Goal: Information Seeking & Learning: Learn about a topic

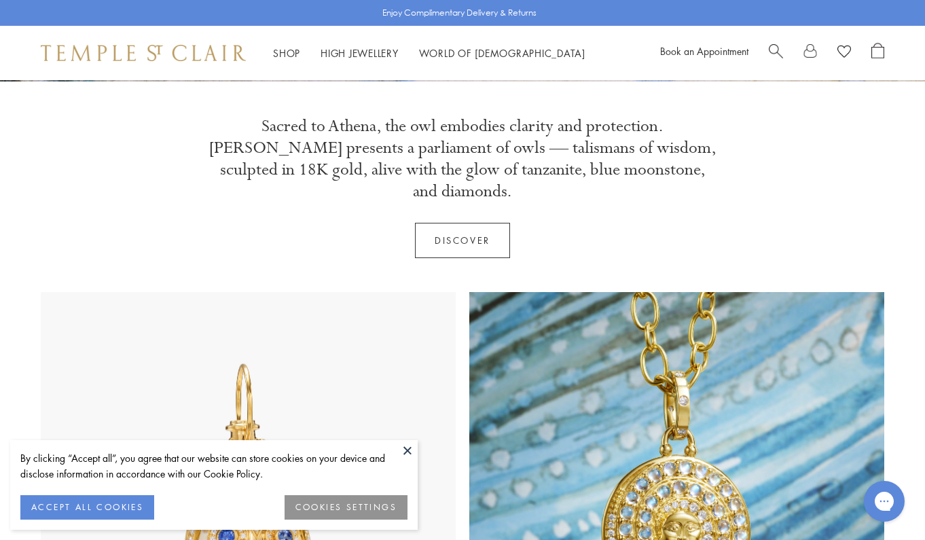
scroll to position [455, 0]
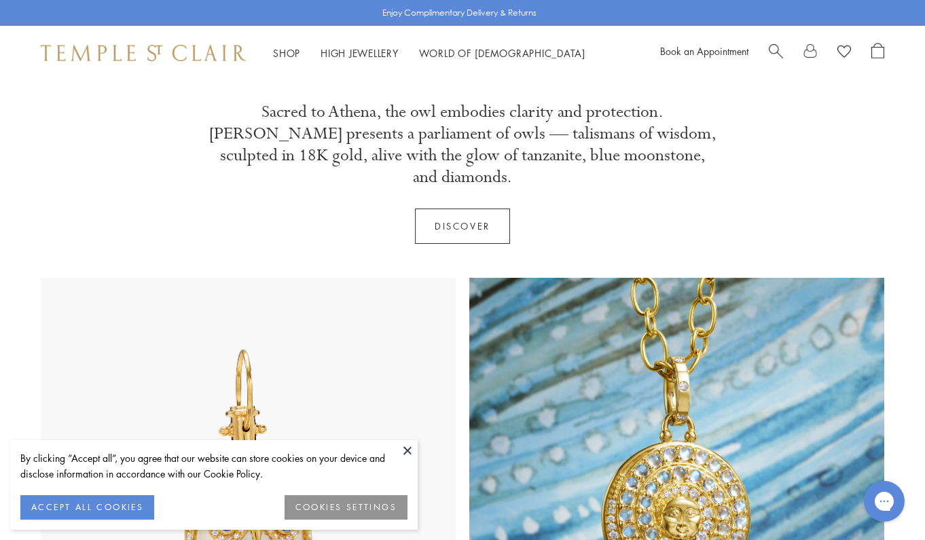
click at [408, 451] on button at bounding box center [407, 450] width 20 height 20
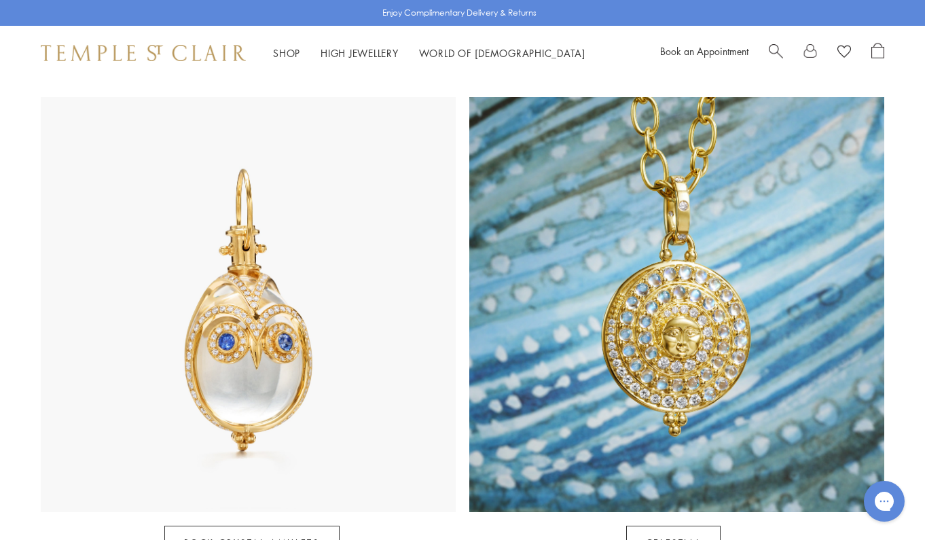
scroll to position [861, 0]
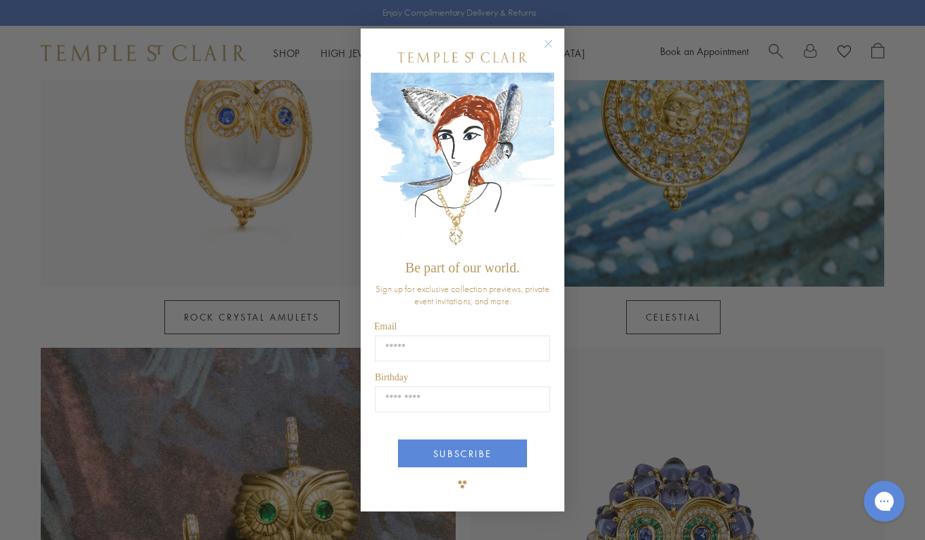
click at [550, 73] on div "POPUP Form" at bounding box center [462, 57] width 183 height 31
click at [548, 46] on circle "Close dialog" at bounding box center [549, 43] width 16 height 16
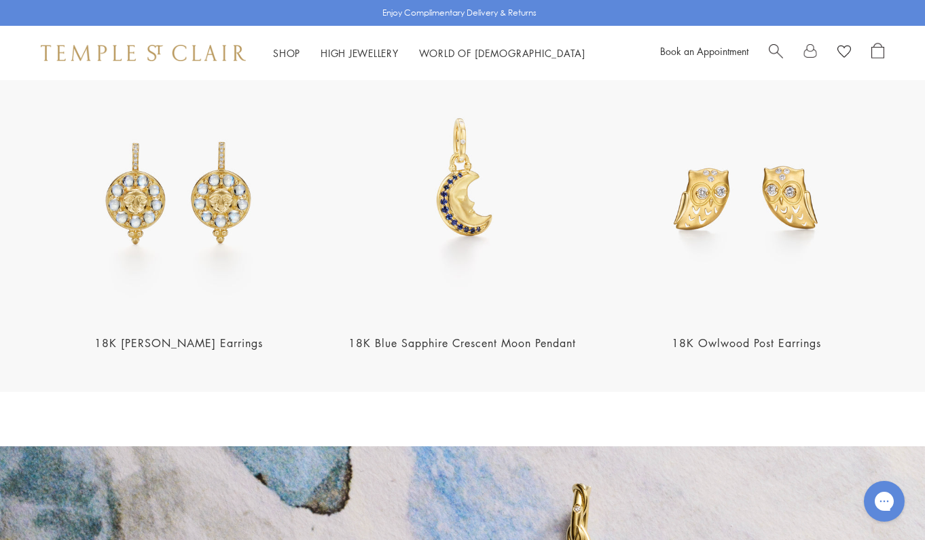
scroll to position [1692, 0]
click at [480, 181] on img at bounding box center [463, 182] width 276 height 276
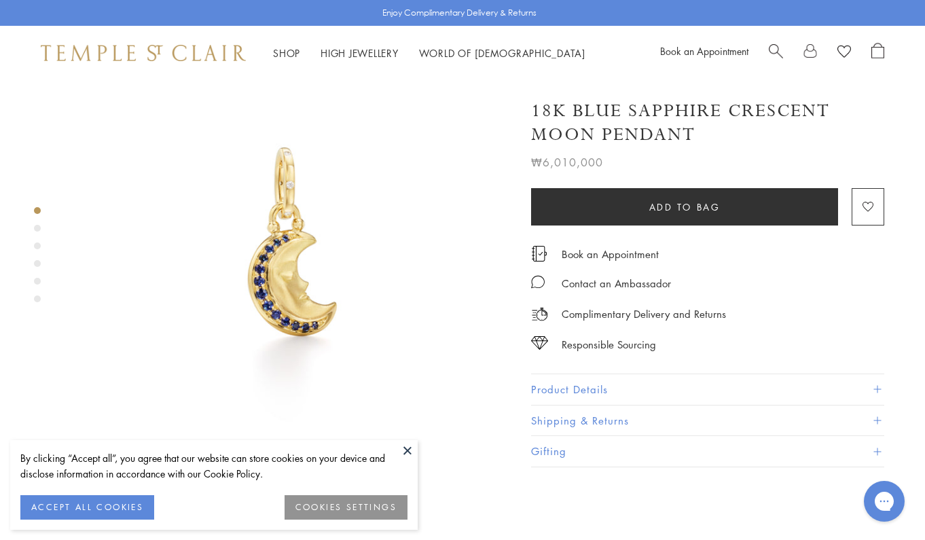
click at [407, 450] on button at bounding box center [407, 450] width 20 height 20
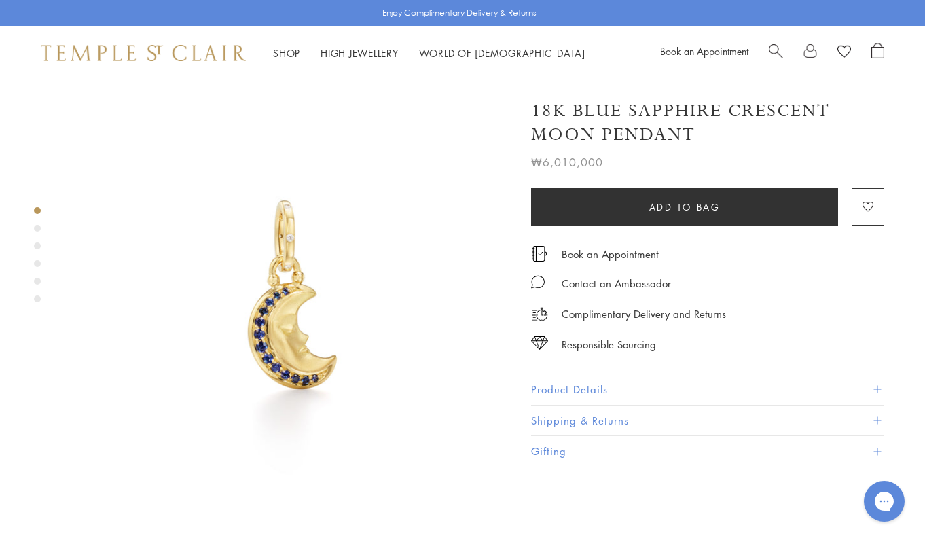
click at [37, 231] on div "Product gallery navigation" at bounding box center [37, 228] width 7 height 7
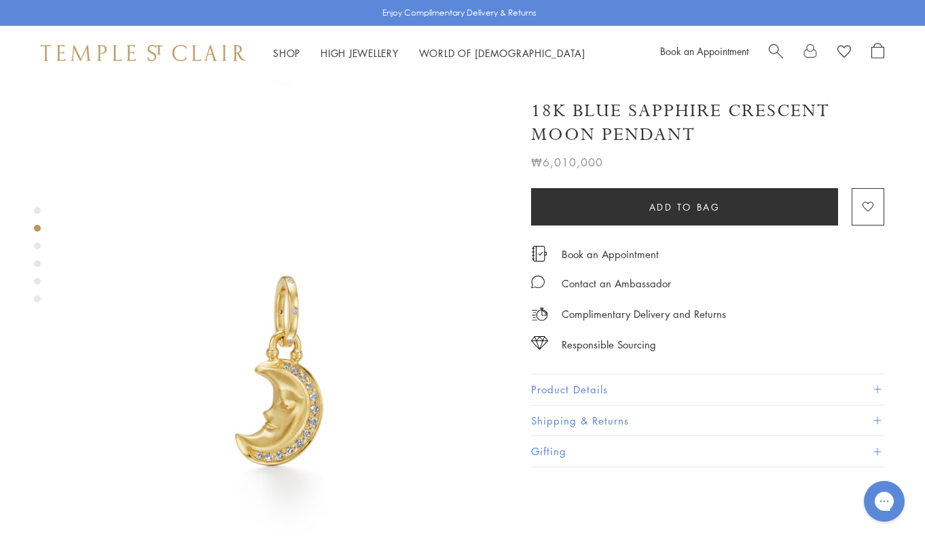
scroll to position [469, 0]
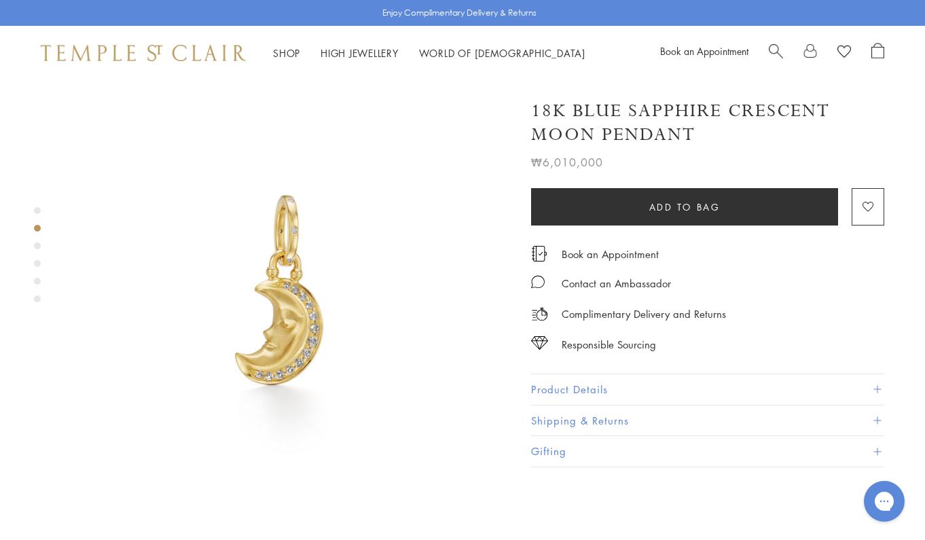
click at [37, 250] on div "Product gallery navigation" at bounding box center [37, 258] width 7 height 109
click at [36, 245] on div "Product gallery navigation" at bounding box center [37, 246] width 7 height 7
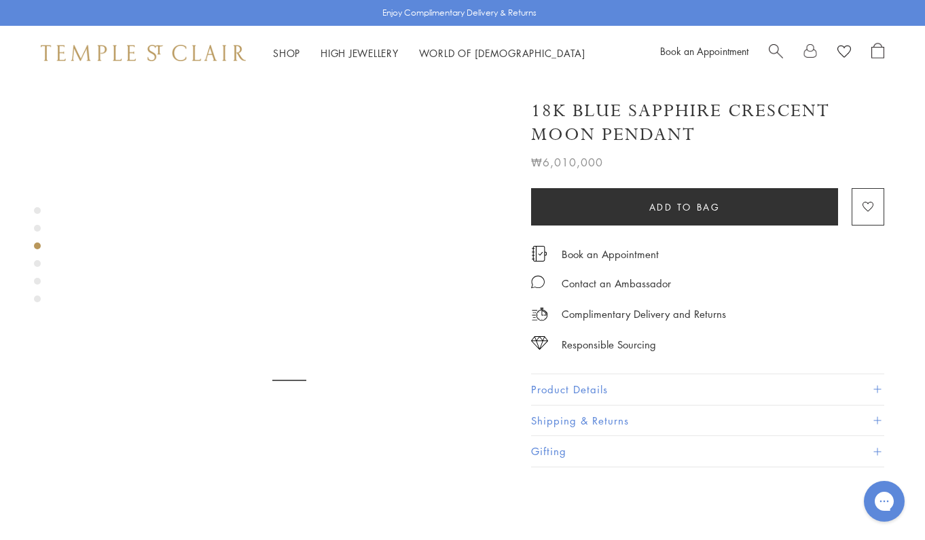
scroll to position [912, 0]
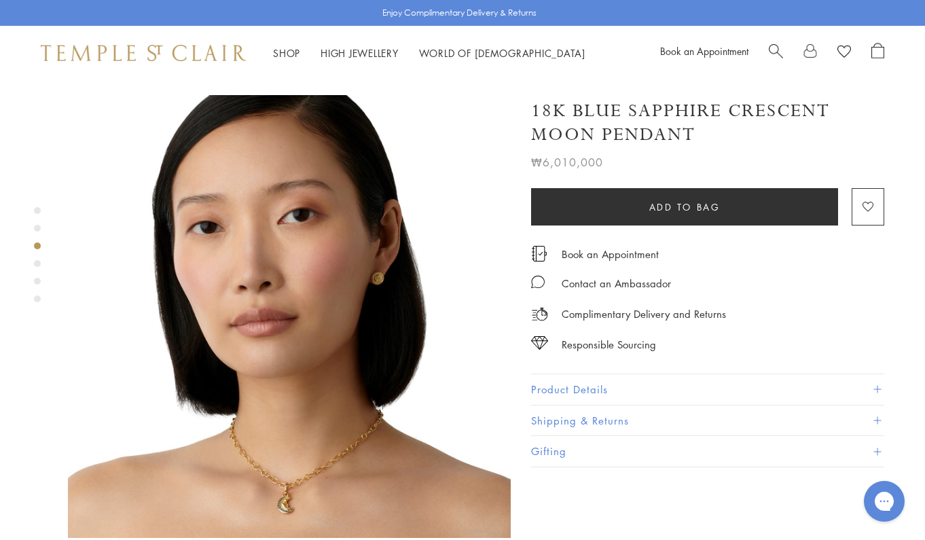
click at [344, 238] on img at bounding box center [289, 316] width 443 height 443
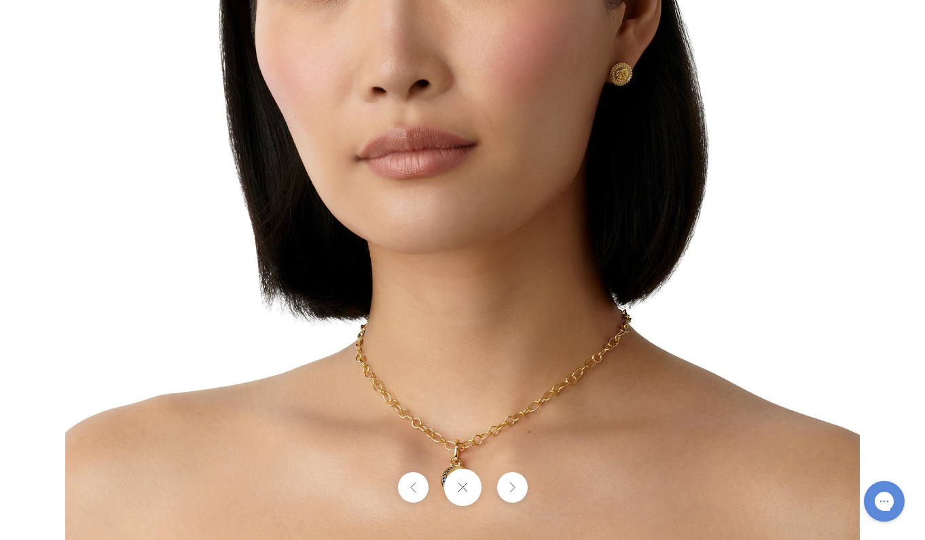
click at [461, 495] on button at bounding box center [462, 487] width 37 height 37
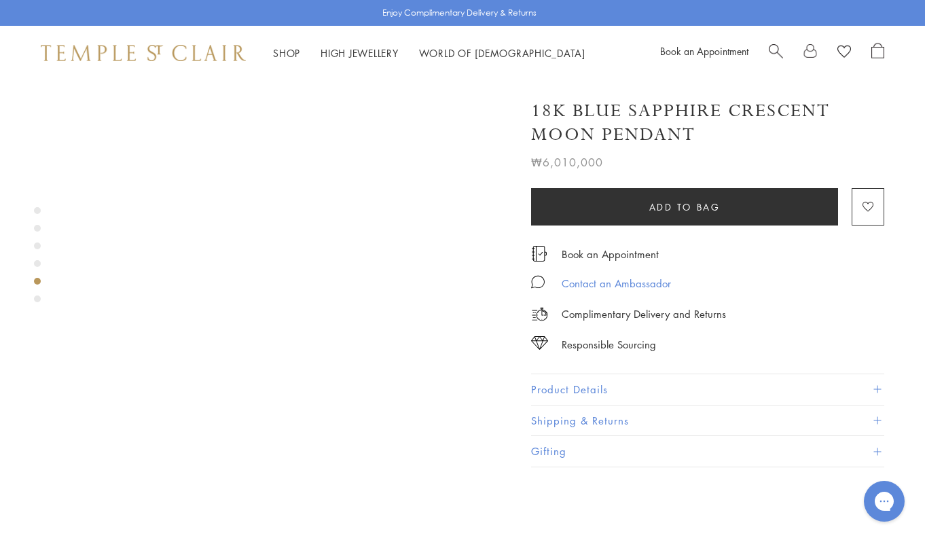
scroll to position [1792, 0]
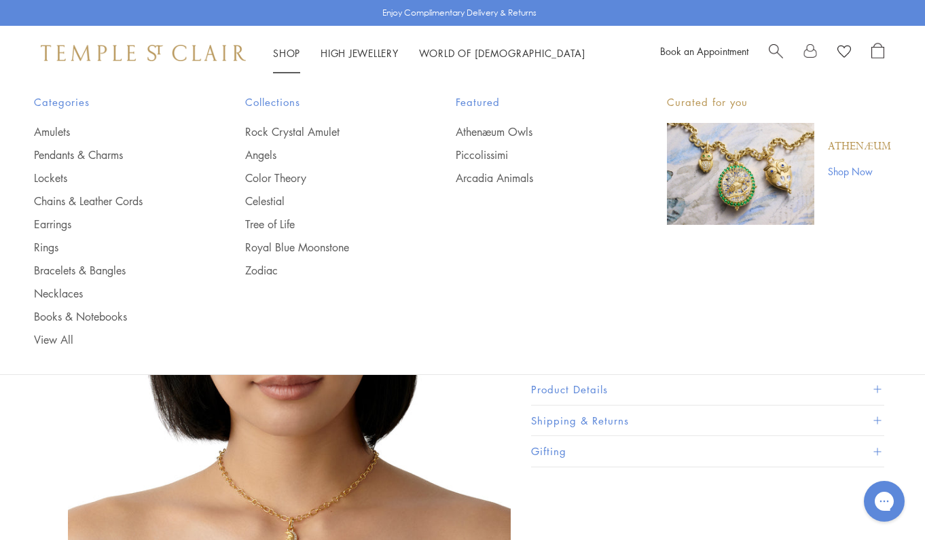
click at [795, 175] on img "Main navigation" at bounding box center [740, 174] width 147 height 102
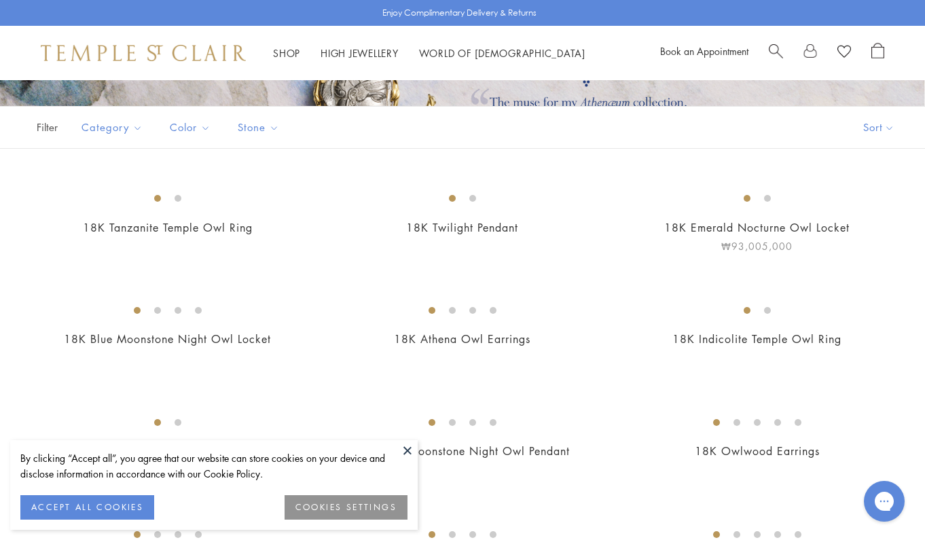
scroll to position [252, 0]
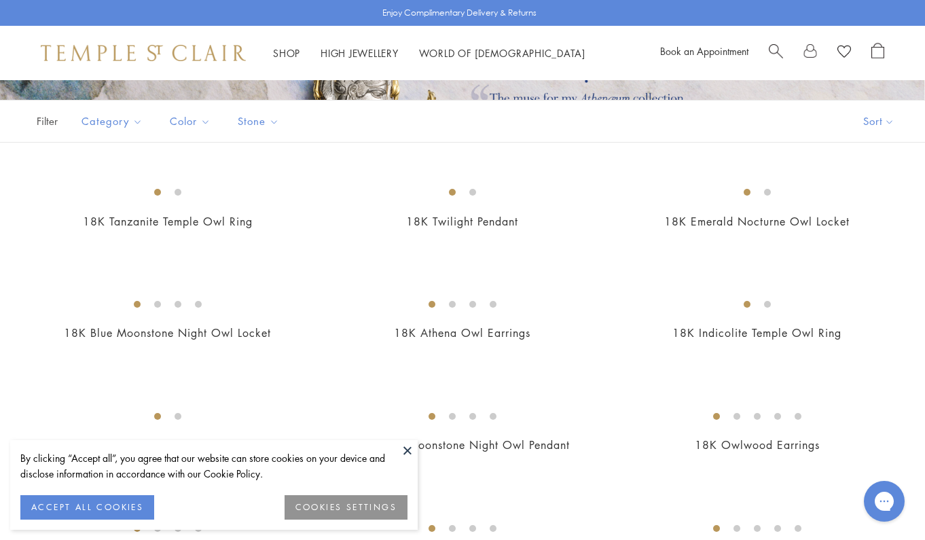
click at [406, 453] on button at bounding box center [407, 450] width 20 height 20
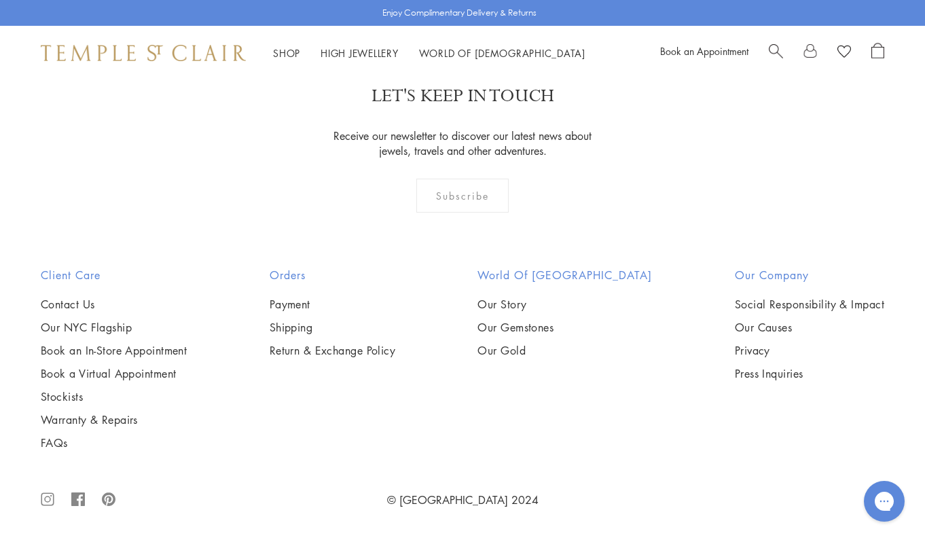
scroll to position [2147, 0]
click at [773, 50] on span "Search" at bounding box center [776, 50] width 14 height 14
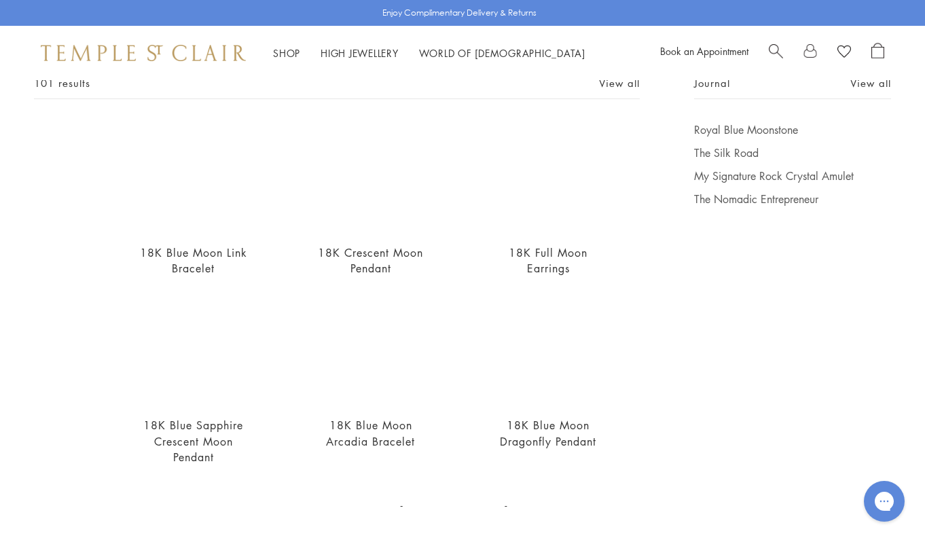
scroll to position [58, 0]
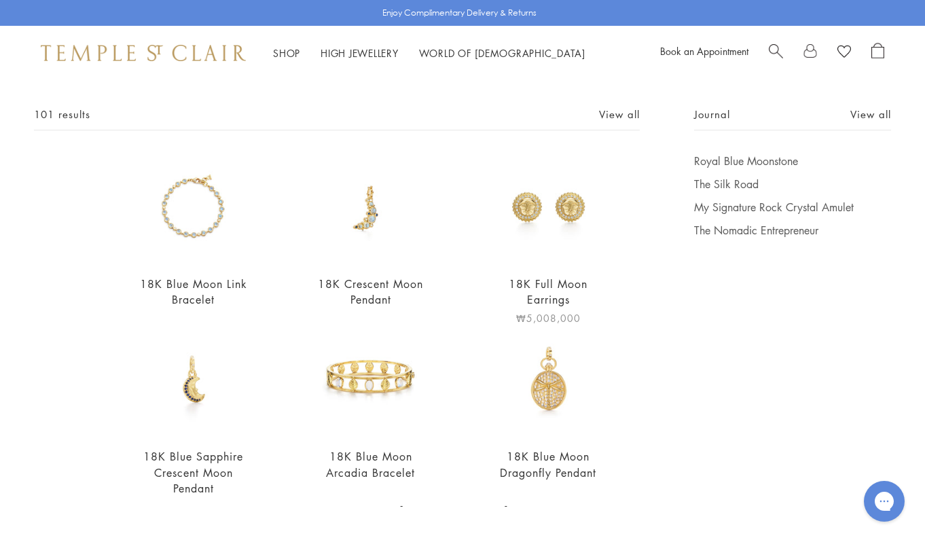
type input "****"
click at [570, 223] on img at bounding box center [548, 208] width 109 height 109
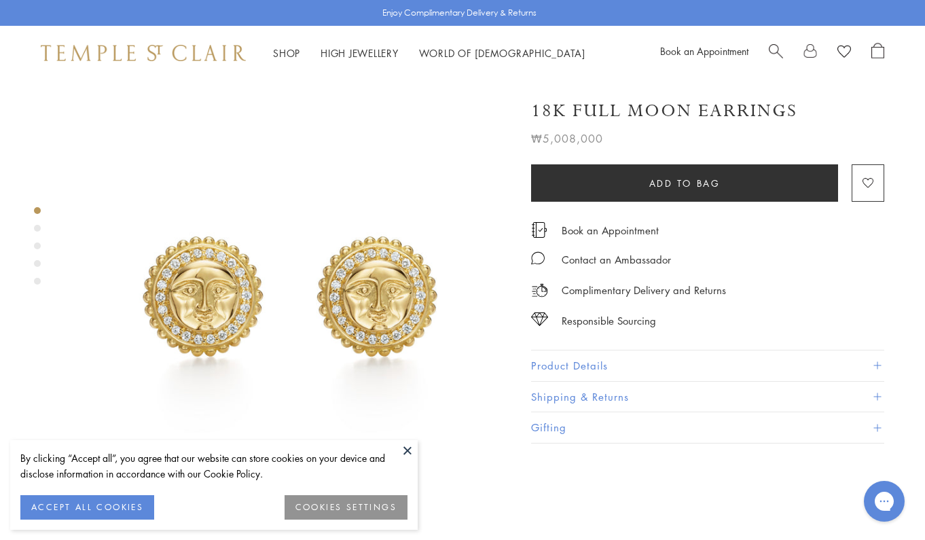
click at [36, 228] on div "Product gallery navigation" at bounding box center [37, 228] width 7 height 7
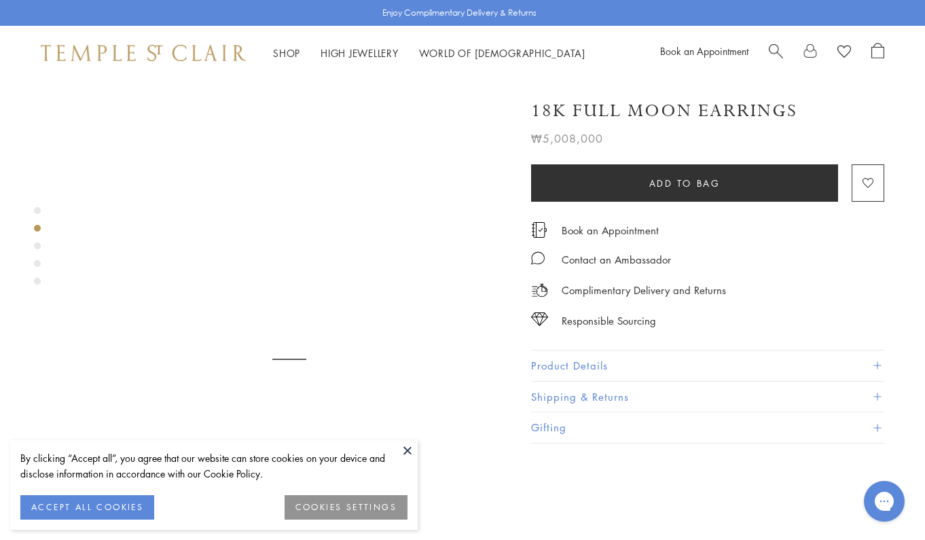
scroll to position [469, 0]
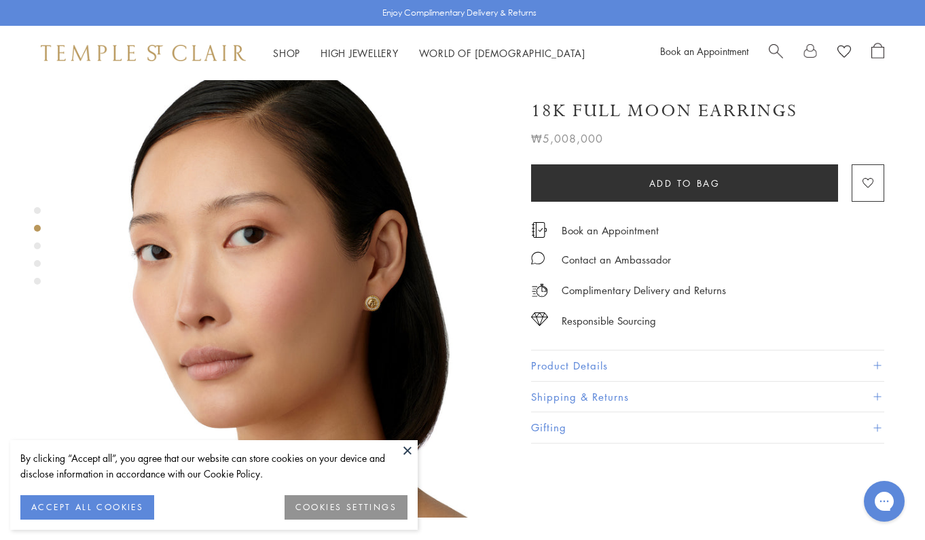
click at [37, 245] on div "Product gallery navigation" at bounding box center [37, 246] width 7 height 7
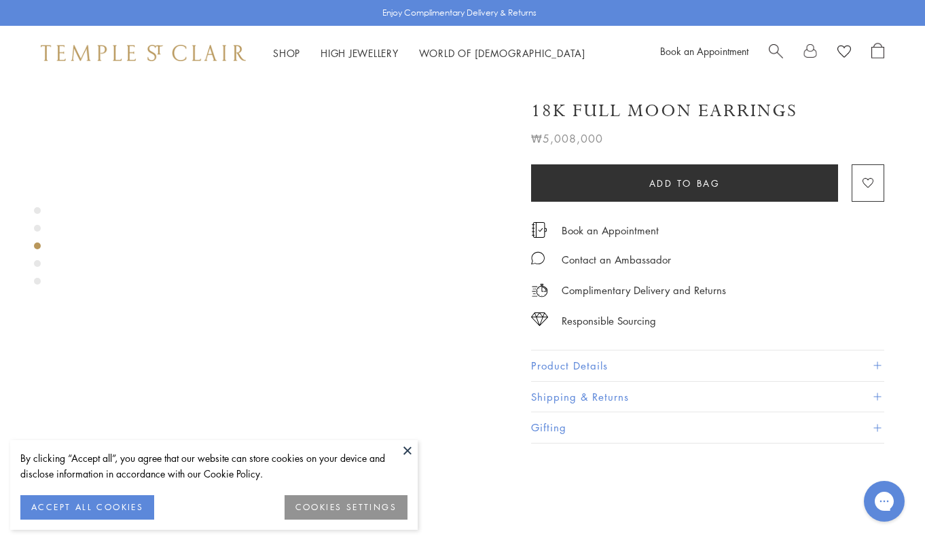
scroll to position [954, 0]
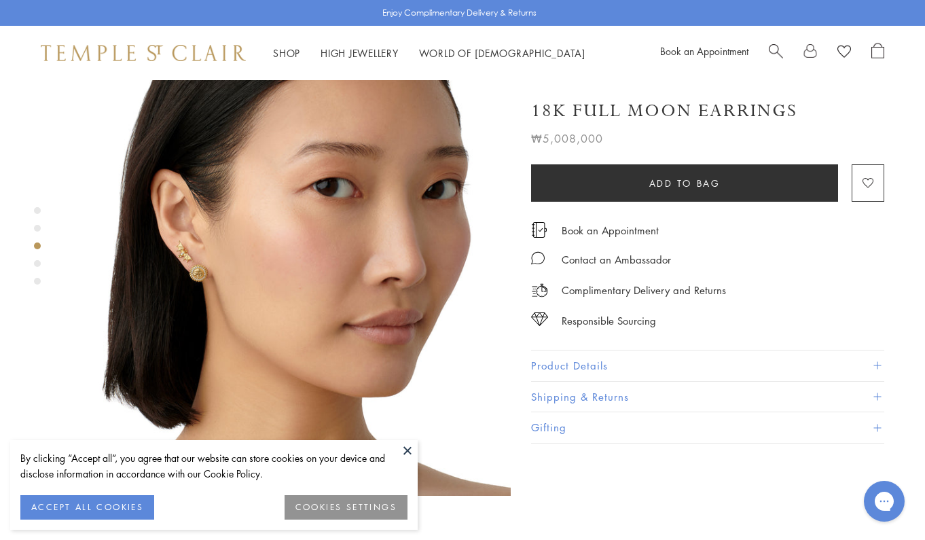
click at [180, 198] on img at bounding box center [289, 274] width 443 height 443
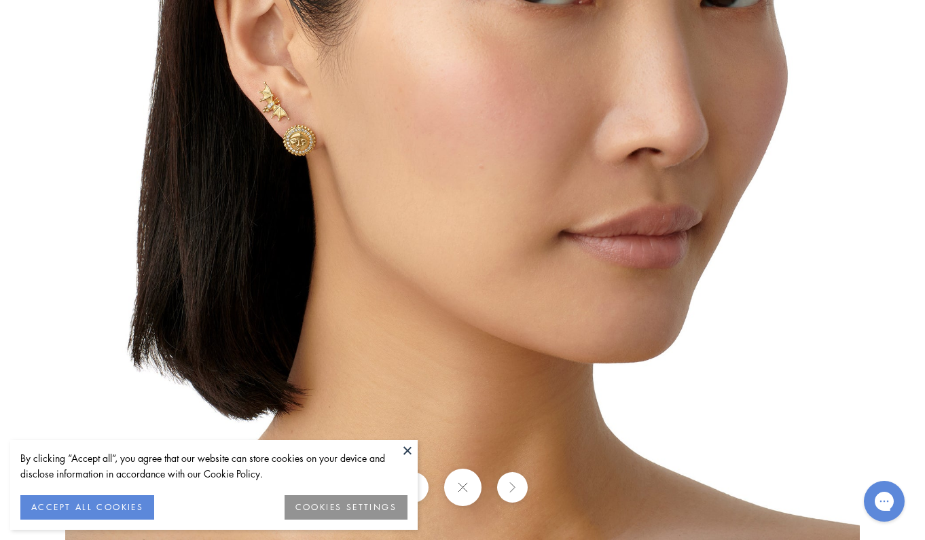
click at [404, 451] on button at bounding box center [407, 450] width 20 height 20
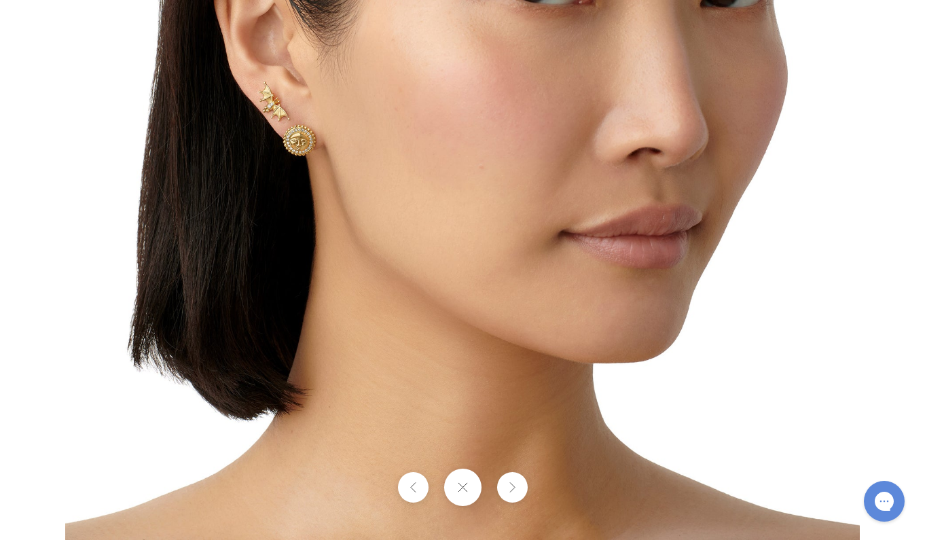
click at [455, 493] on button at bounding box center [462, 487] width 37 height 37
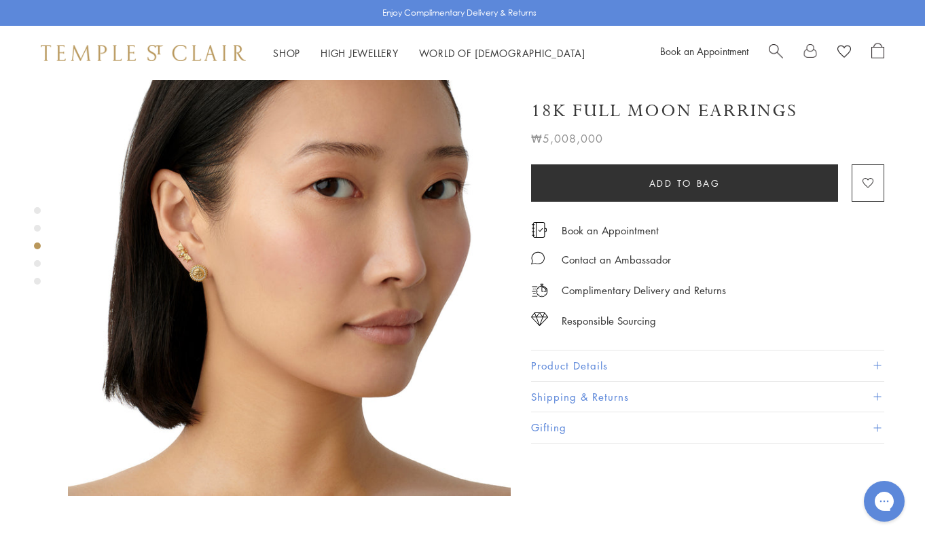
click at [33, 266] on div at bounding box center [276, 274] width 552 height 2297
click at [37, 263] on div "Product gallery navigation" at bounding box center [37, 263] width 7 height 7
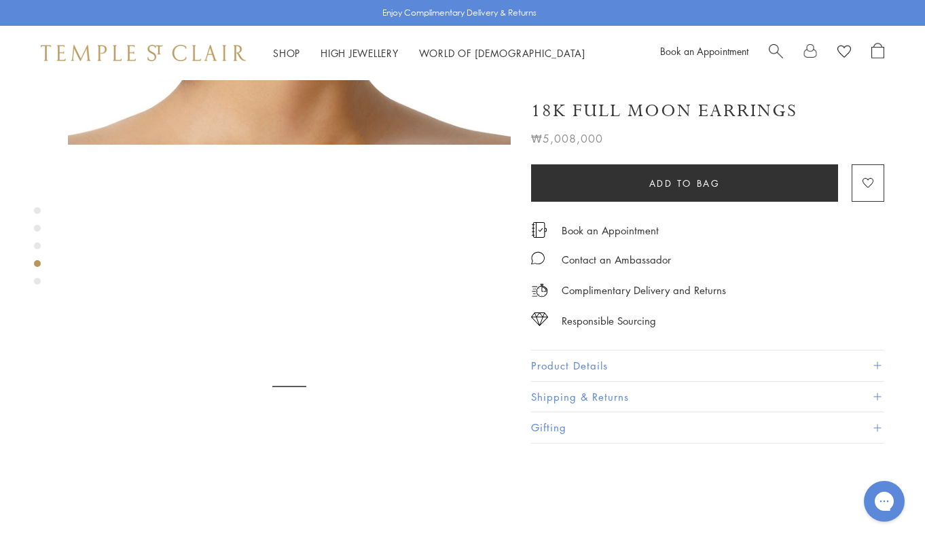
scroll to position [1355, 0]
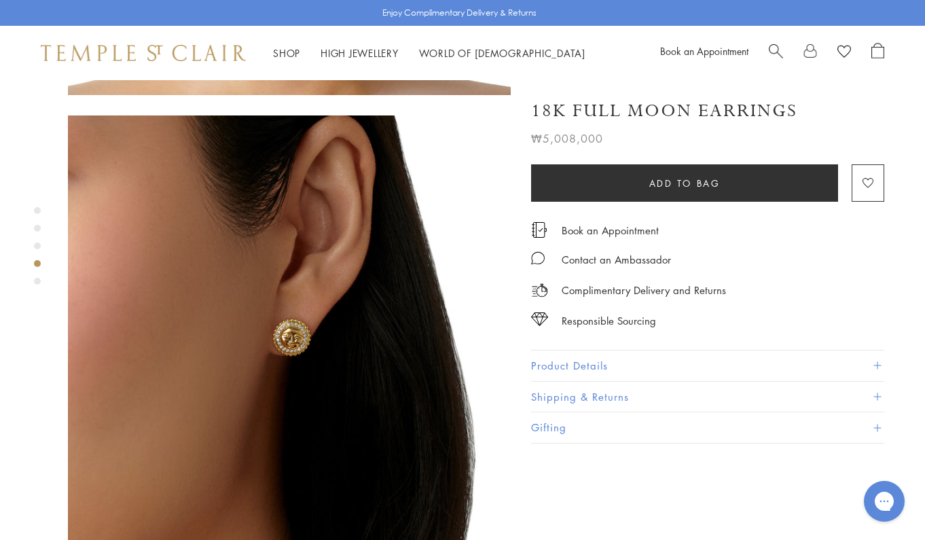
click at [38, 282] on div "Product gallery navigation" at bounding box center [37, 281] width 7 height 7
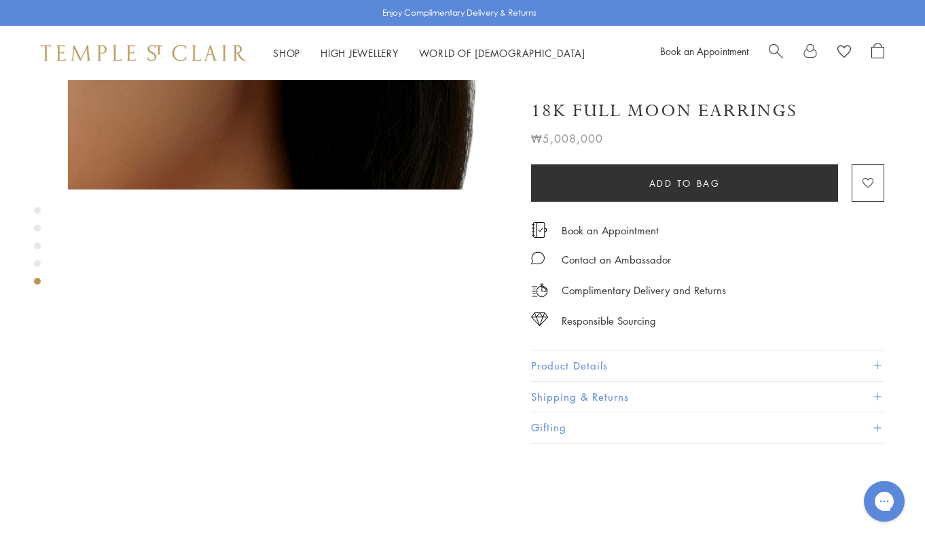
scroll to position [1798, 0]
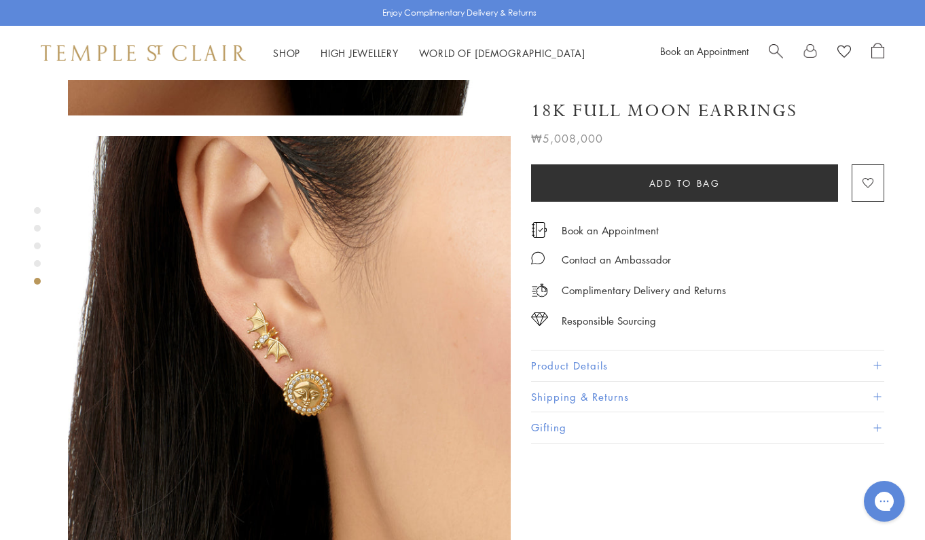
click at [773, 53] on span "Search" at bounding box center [776, 50] width 14 height 14
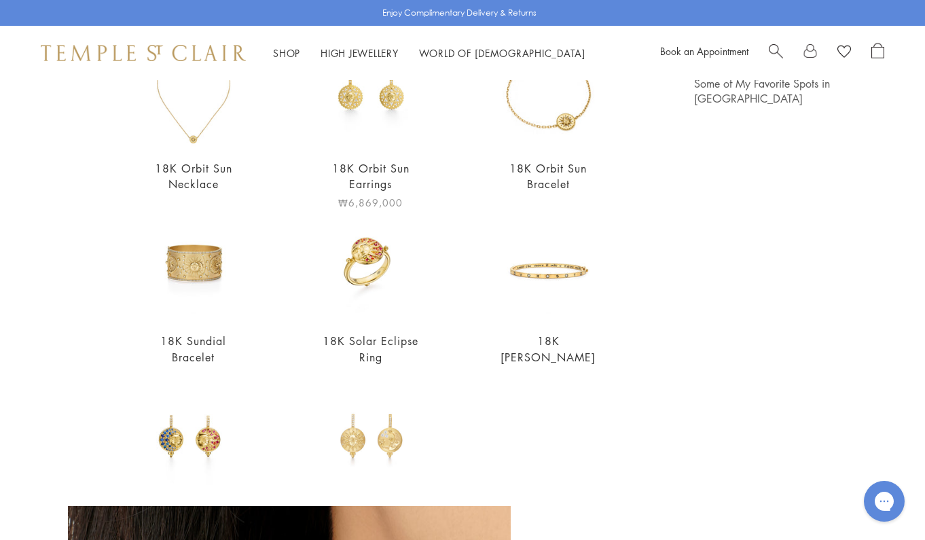
scroll to position [178, 0]
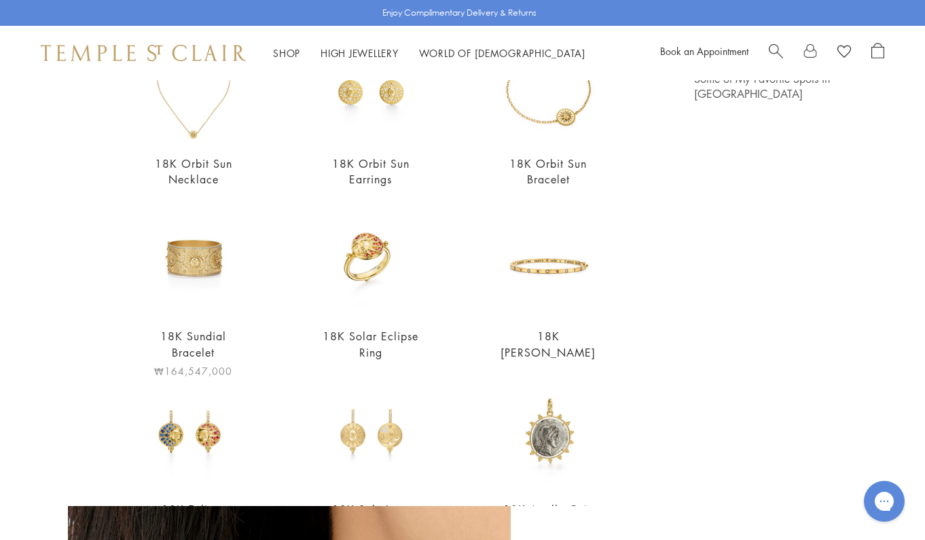
type input "***"
click at [211, 259] on img at bounding box center [193, 260] width 109 height 109
click at [376, 238] on img at bounding box center [370, 260] width 109 height 109
click at [569, 266] on img at bounding box center [548, 260] width 109 height 109
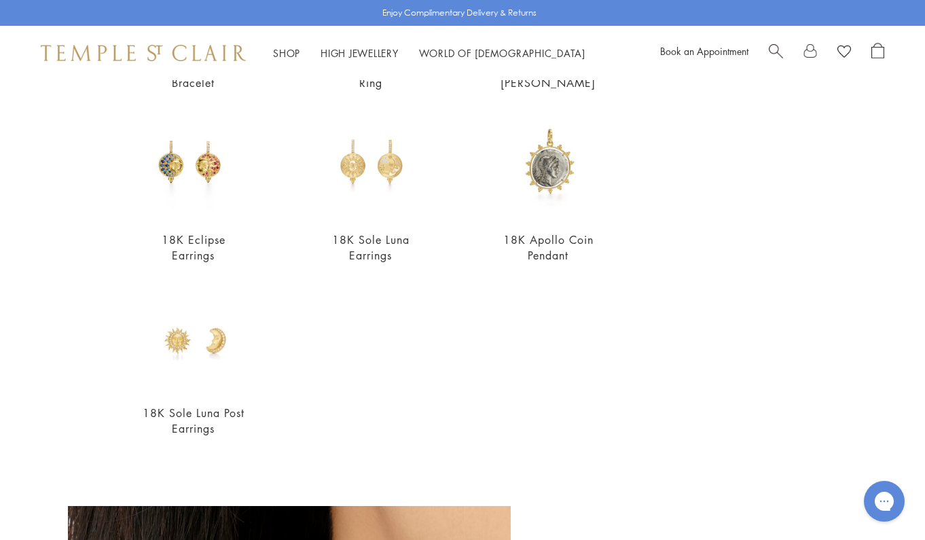
scroll to position [447, 0]
click at [229, 357] on img at bounding box center [193, 337] width 109 height 109
click at [380, 162] on img at bounding box center [370, 164] width 109 height 109
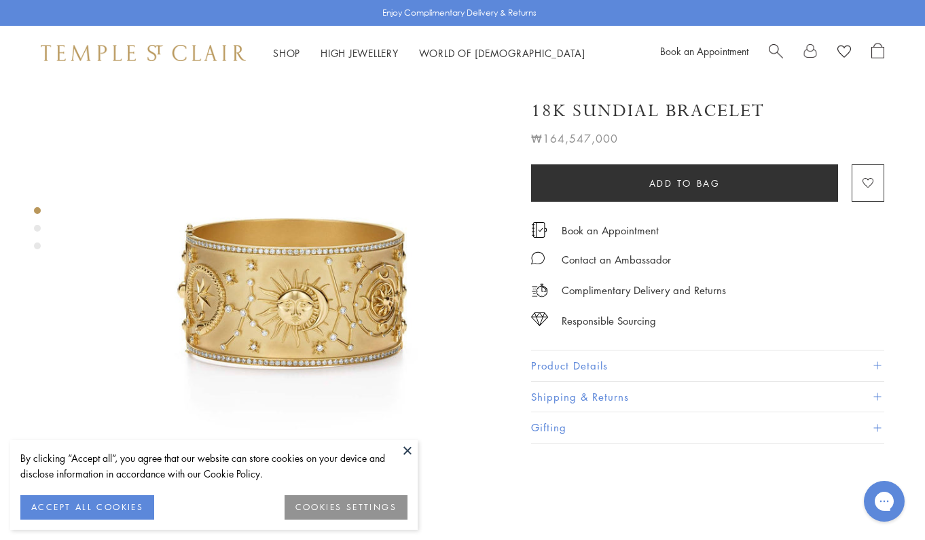
click at [37, 229] on div "Product gallery navigation" at bounding box center [37, 228] width 7 height 7
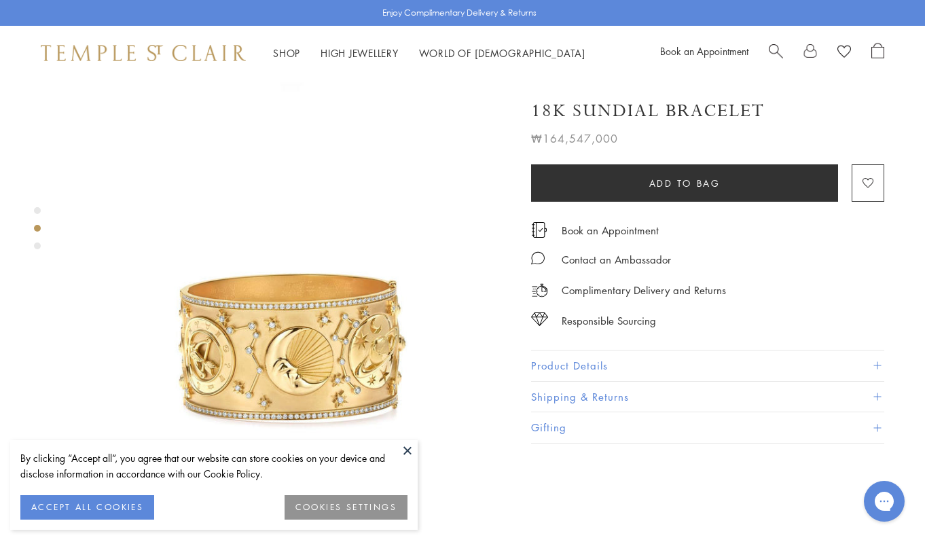
scroll to position [469, 0]
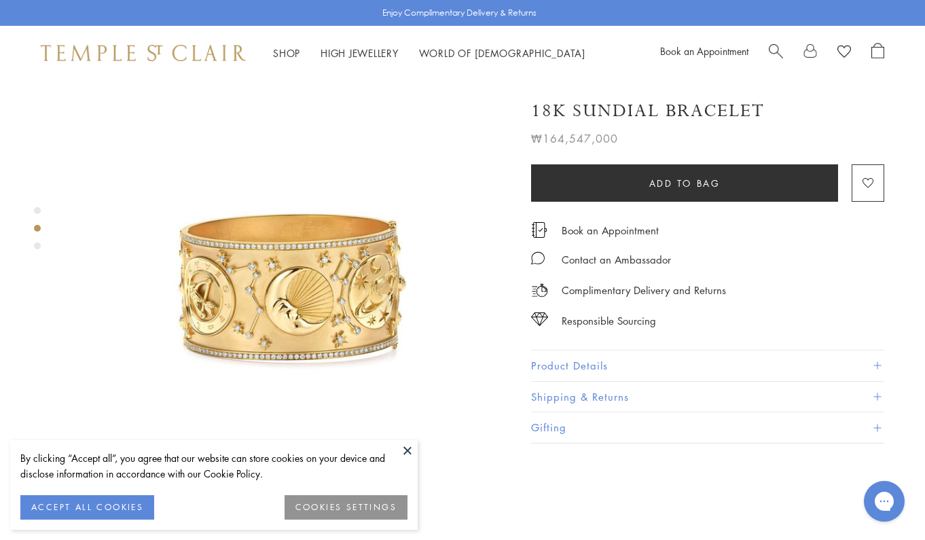
click at [37, 243] on div "Product gallery navigation" at bounding box center [37, 246] width 7 height 7
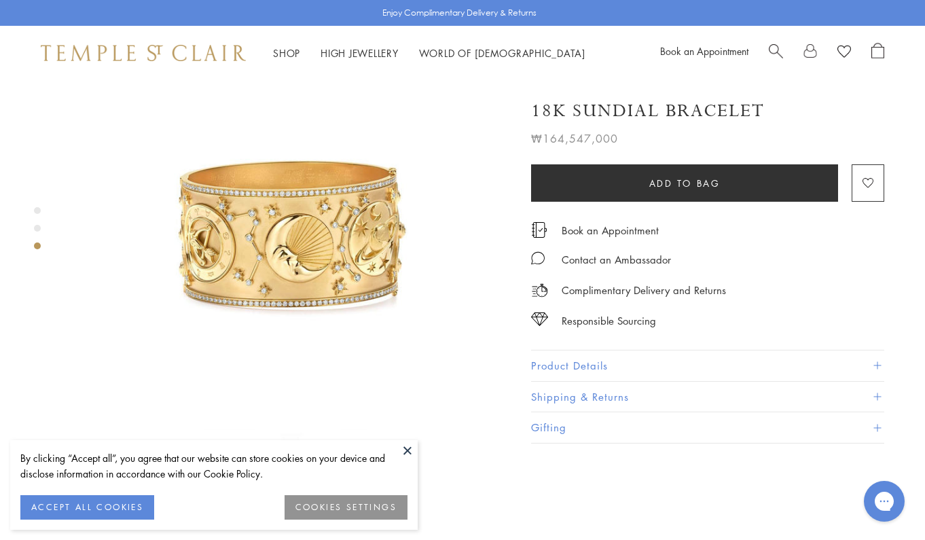
scroll to position [912, 0]
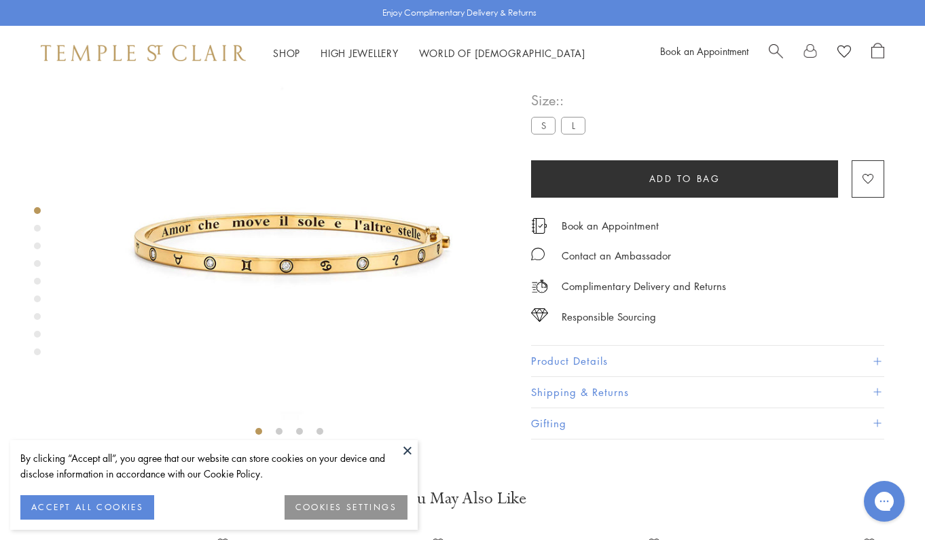
click at [38, 226] on div "Product gallery navigation" at bounding box center [37, 228] width 7 height 7
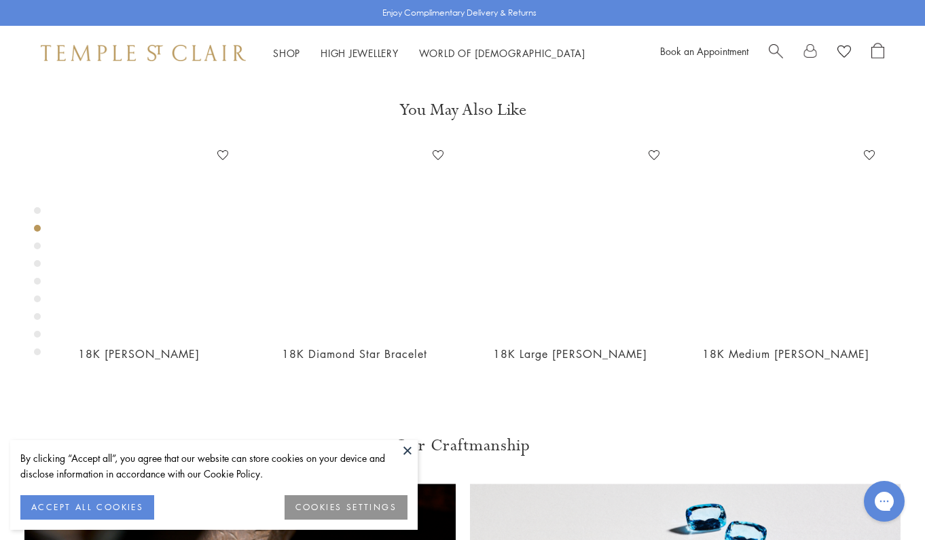
click at [38, 244] on div "Product gallery navigation" at bounding box center [37, 246] width 7 height 7
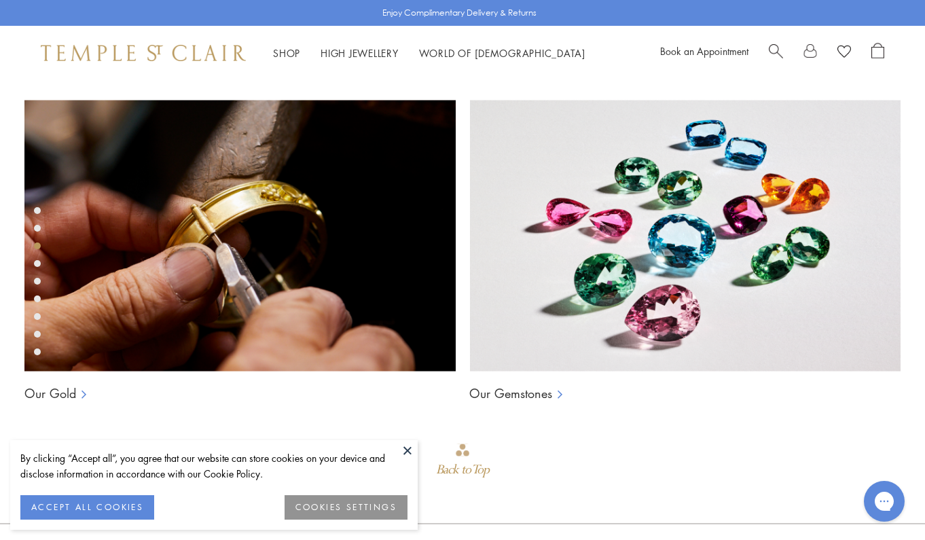
scroll to position [912, 0]
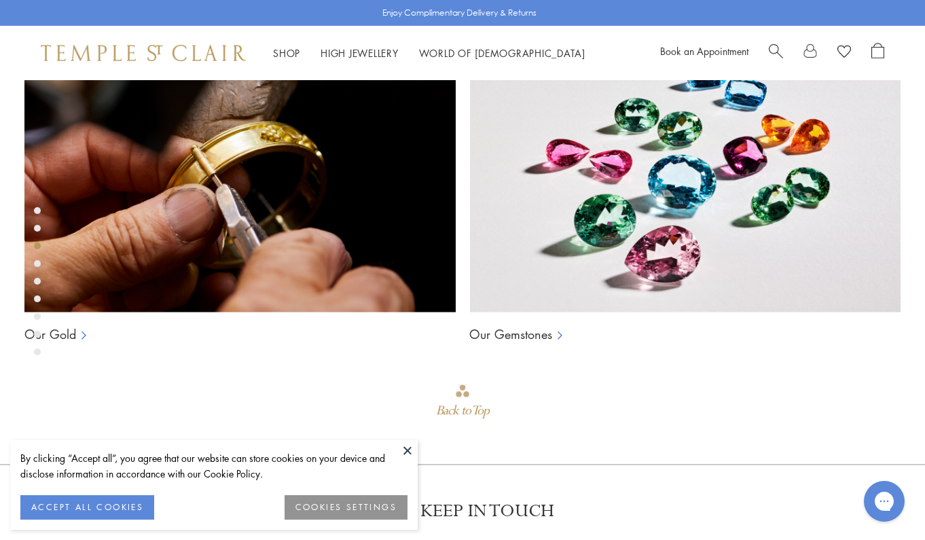
click at [36, 264] on div "Product gallery navigation" at bounding box center [37, 263] width 7 height 7
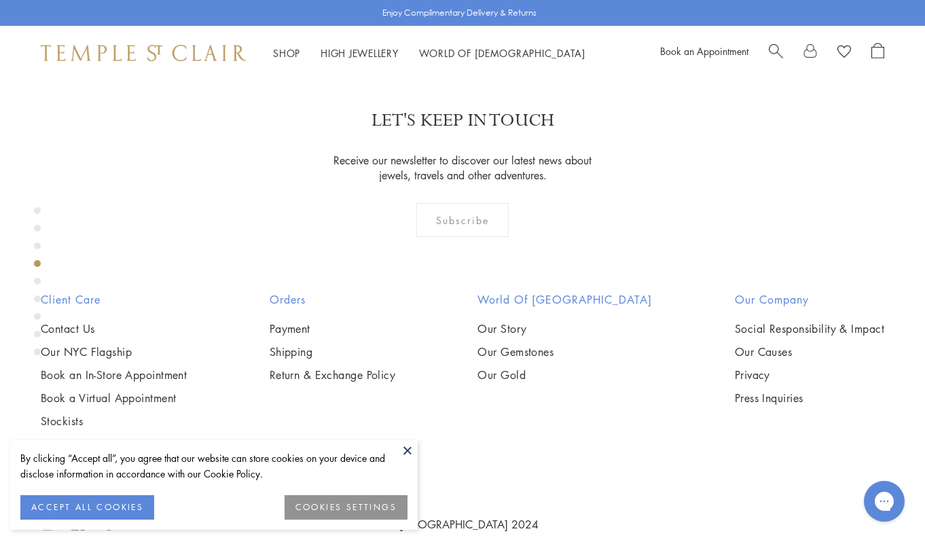
scroll to position [1355, 0]
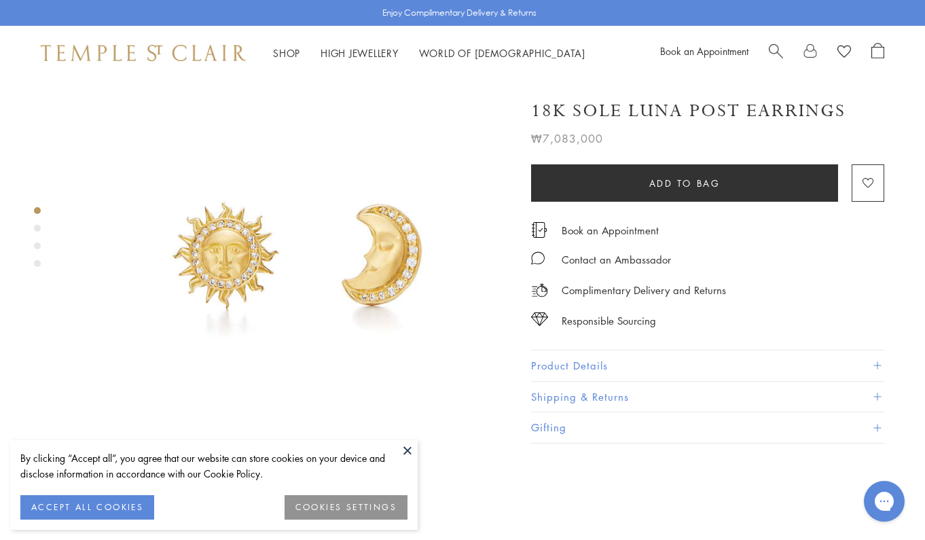
click at [39, 229] on div "Product gallery navigation" at bounding box center [37, 228] width 7 height 7
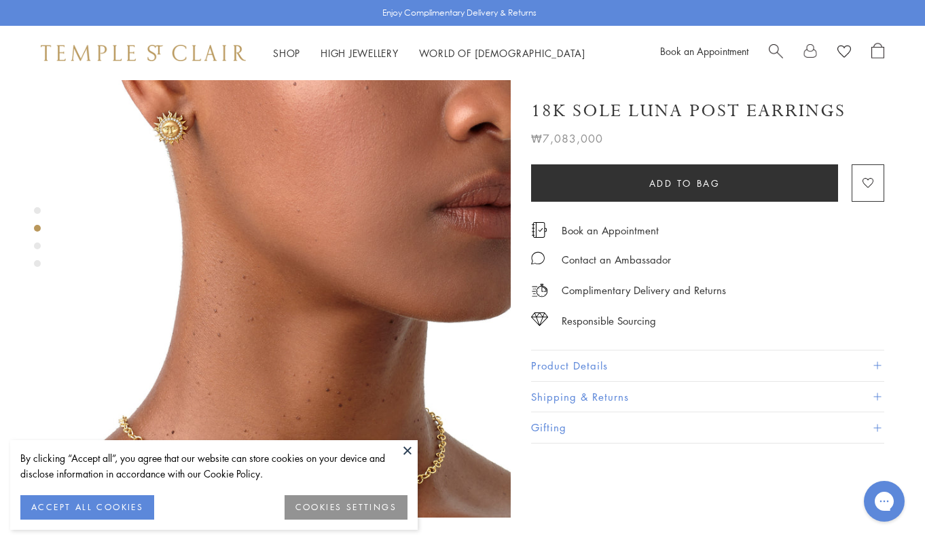
click at [398, 443] on button at bounding box center [407, 450] width 20 height 20
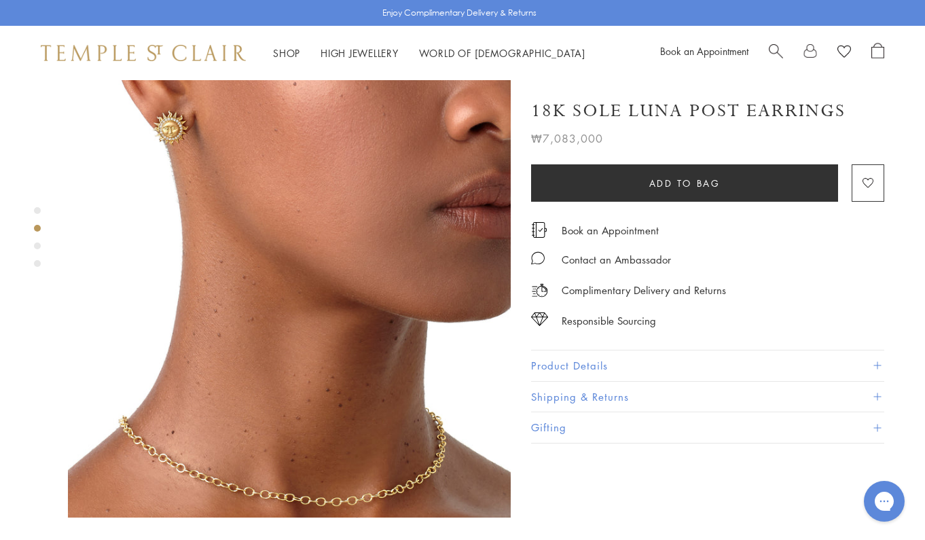
click at [37, 264] on div "Product gallery navigation" at bounding box center [37, 263] width 7 height 7
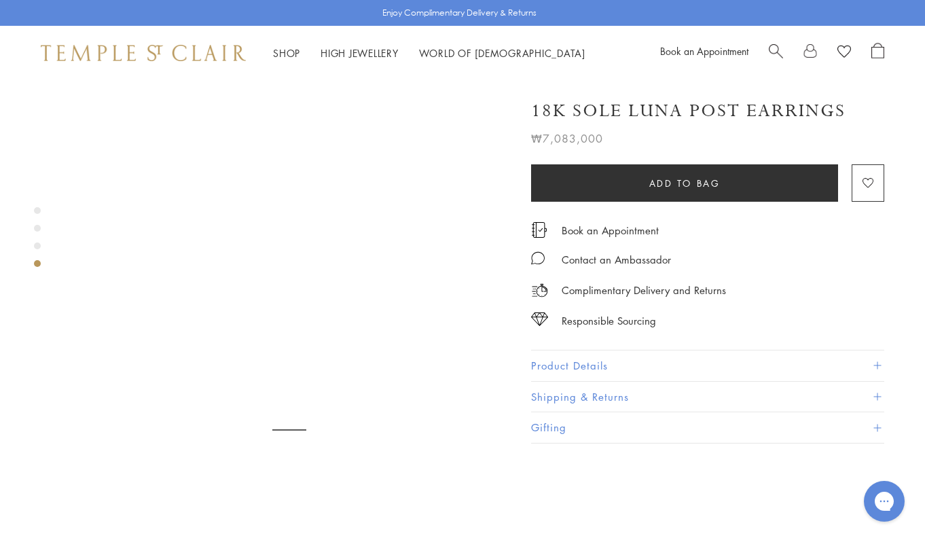
scroll to position [1355, 0]
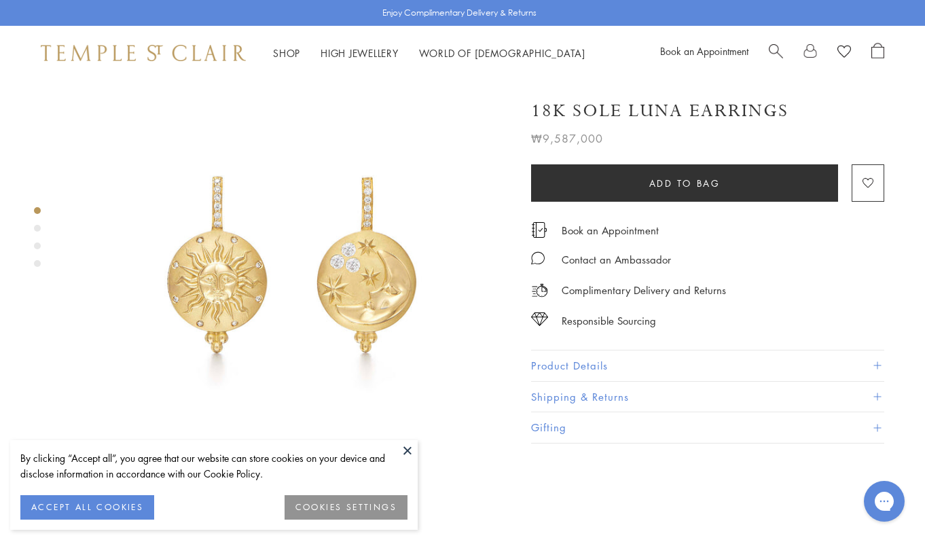
click at [404, 453] on button at bounding box center [407, 450] width 20 height 20
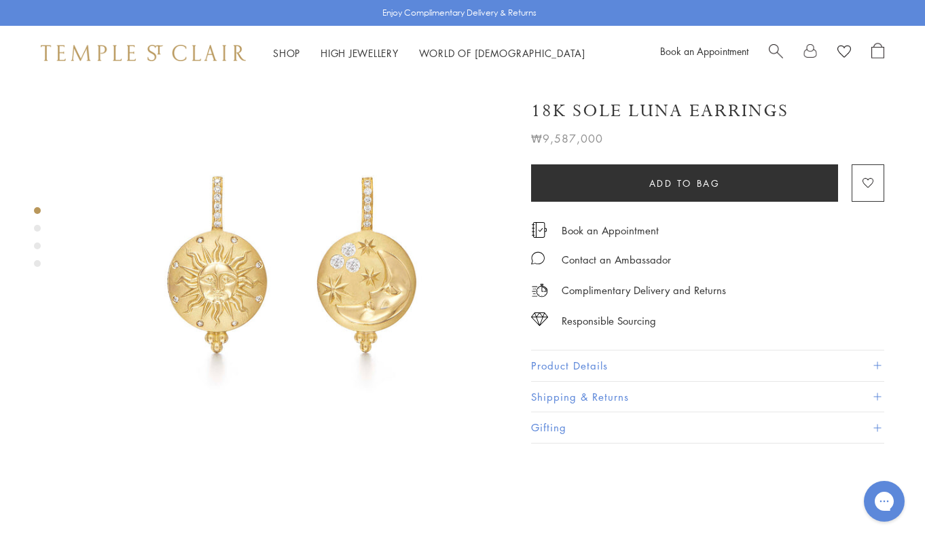
click at [37, 266] on div "Product gallery navigation" at bounding box center [37, 263] width 7 height 7
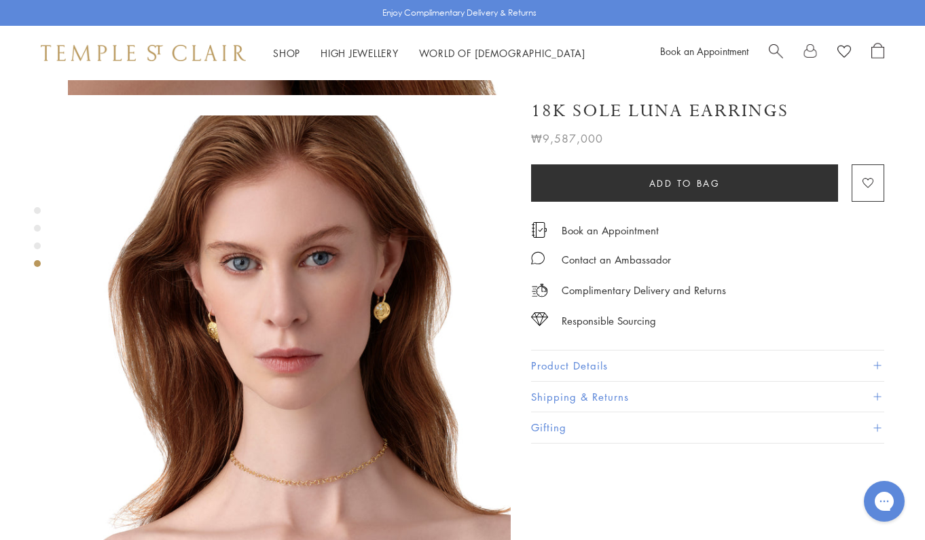
click at [39, 244] on div "Product gallery navigation" at bounding box center [37, 246] width 7 height 7
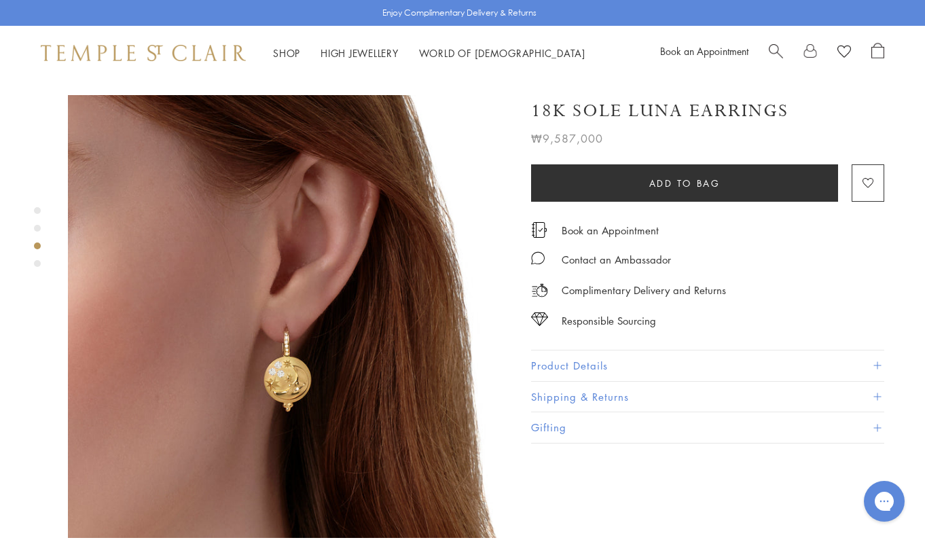
click at [37, 227] on div "Product gallery navigation" at bounding box center [37, 228] width 7 height 7
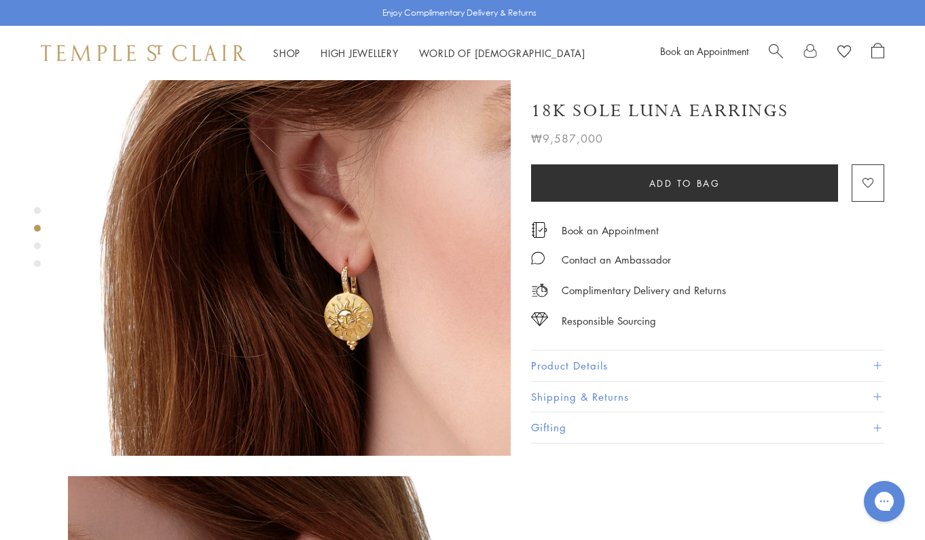
scroll to position [469, 0]
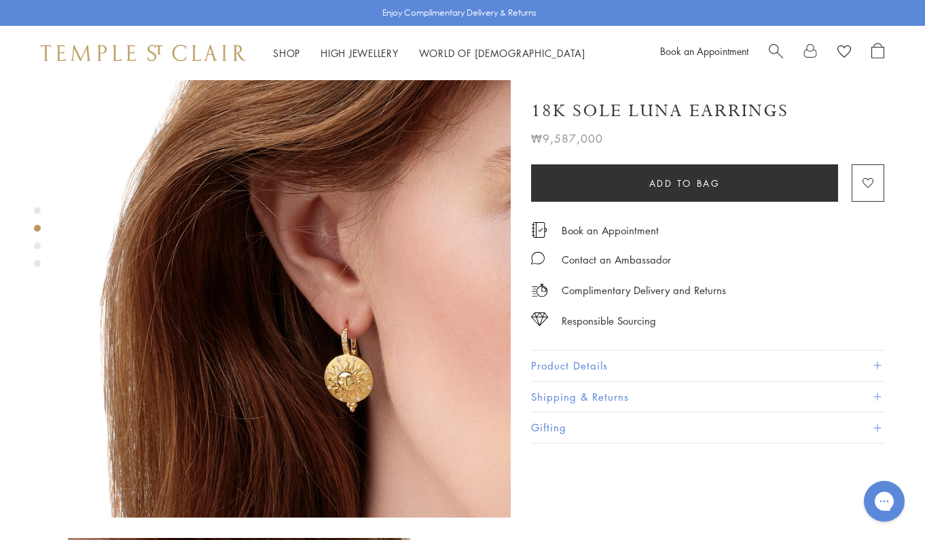
click at [36, 264] on div "Product gallery navigation" at bounding box center [37, 263] width 7 height 7
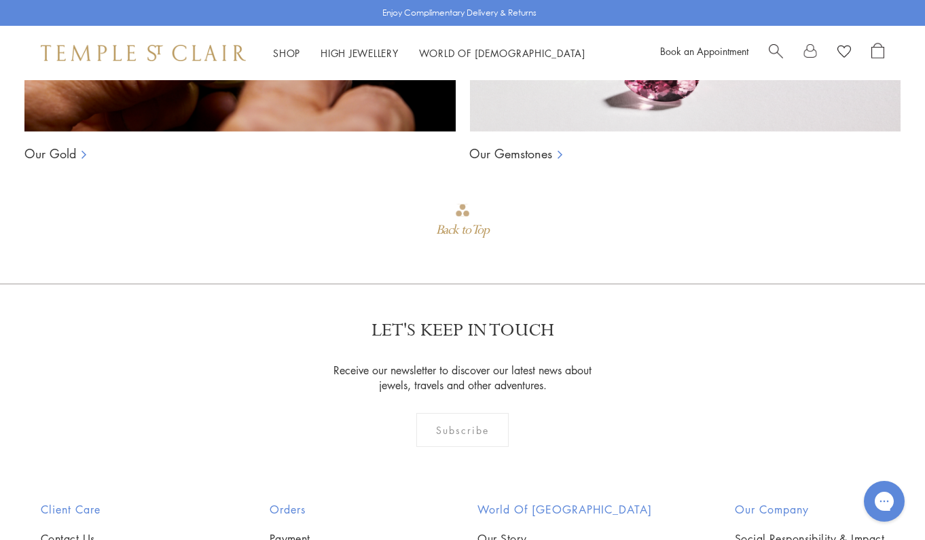
scroll to position [2464, 0]
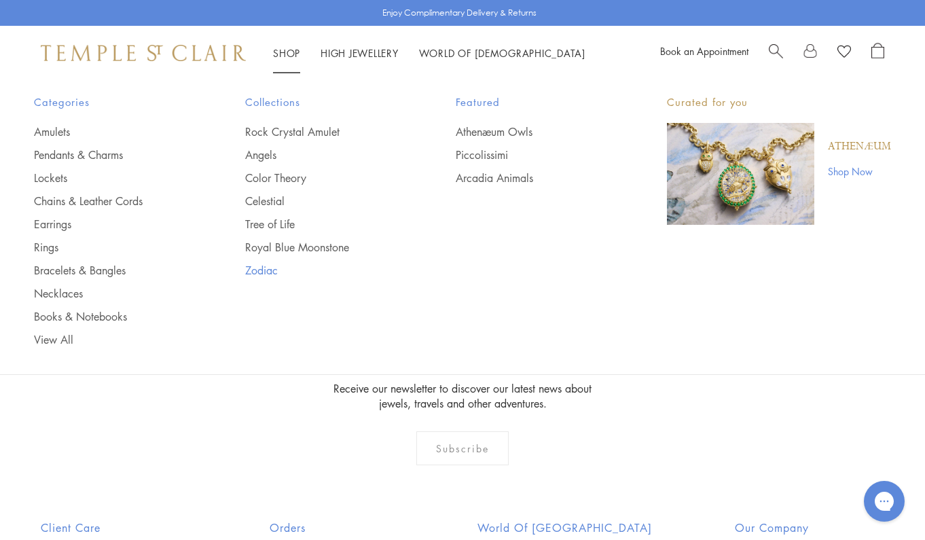
click at [260, 271] on link "Zodiac" at bounding box center [323, 270] width 157 height 15
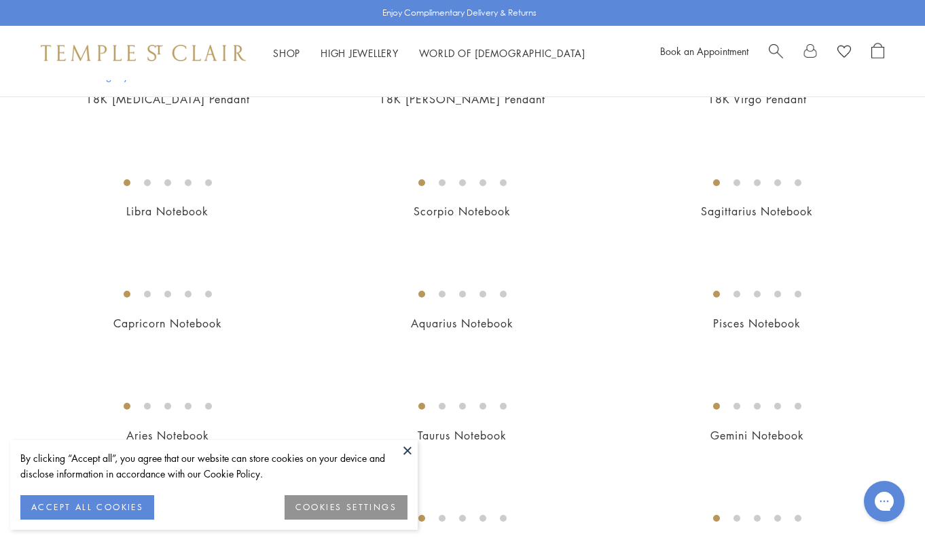
scroll to position [722, 0]
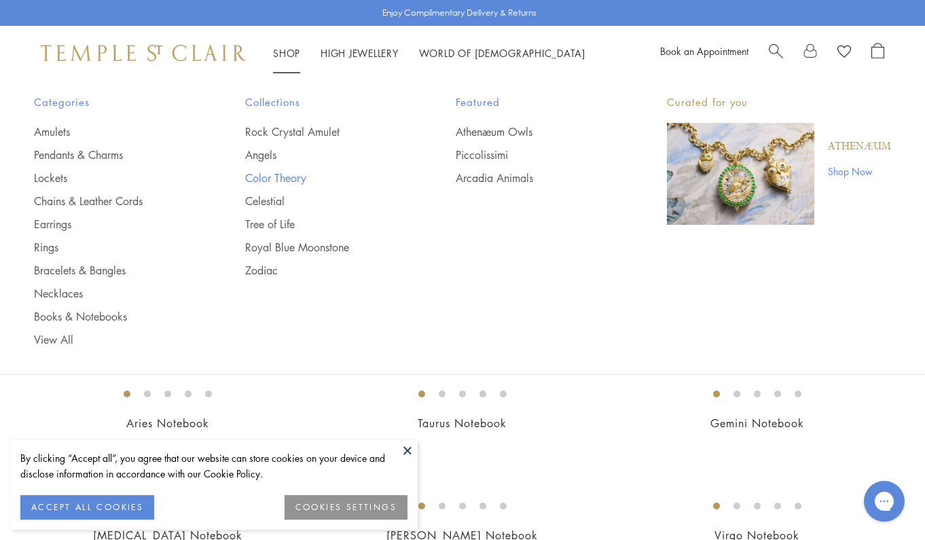
click at [270, 179] on link "Color Theory" at bounding box center [323, 178] width 157 height 15
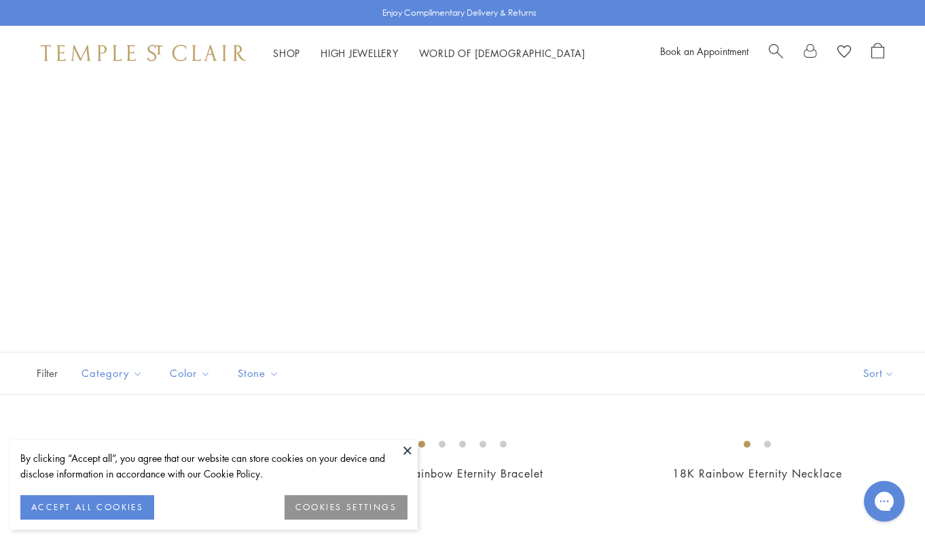
click at [404, 447] on button at bounding box center [407, 450] width 20 height 20
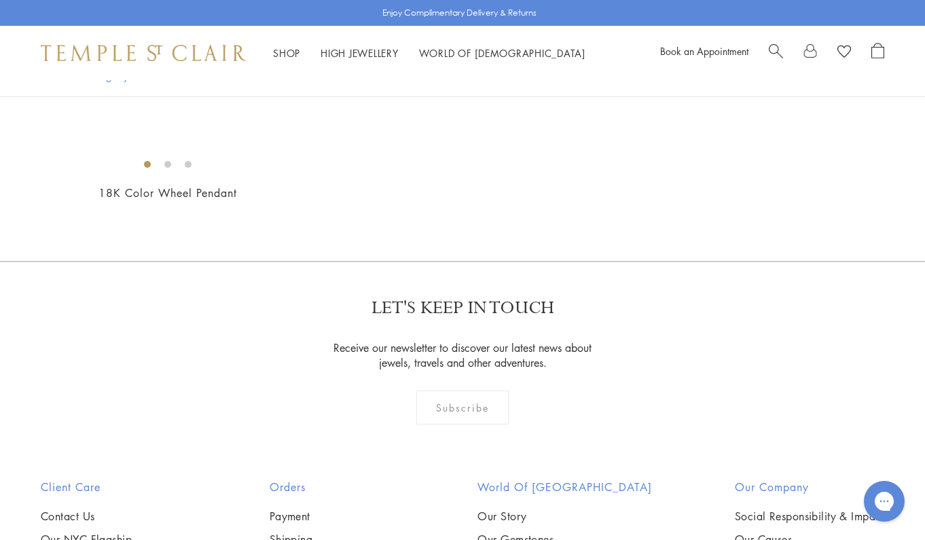
scroll to position [675, 0]
